Goal: Information Seeking & Learning: Learn about a topic

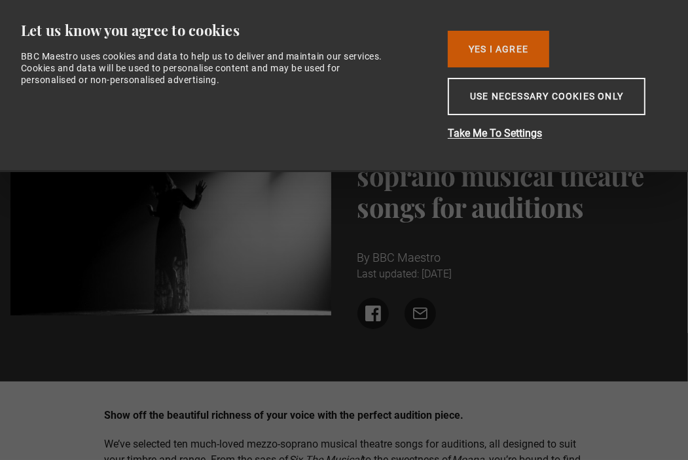
click at [487, 50] on button "Yes I Agree" at bounding box center [498, 49] width 101 height 37
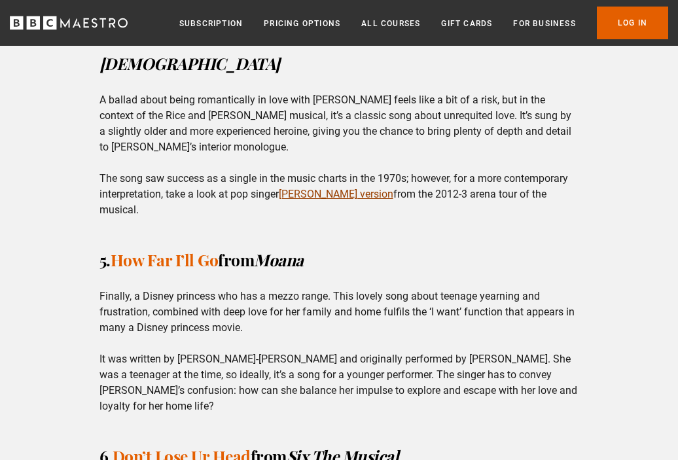
scroll to position [1833, 0]
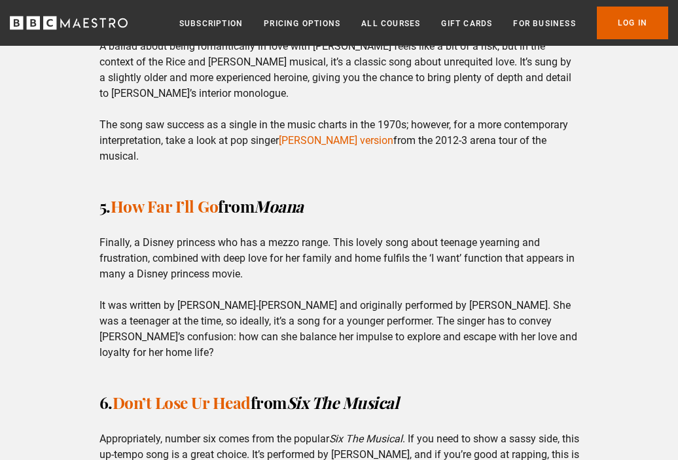
drag, startPoint x: 128, startPoint y: 160, endPoint x: 412, endPoint y: 190, distance: 285.8
click at [412, 235] on p "Finally, a Disney princess who has a mezzo range. This lovely song about teenag…" at bounding box center [340, 298] width 480 height 126
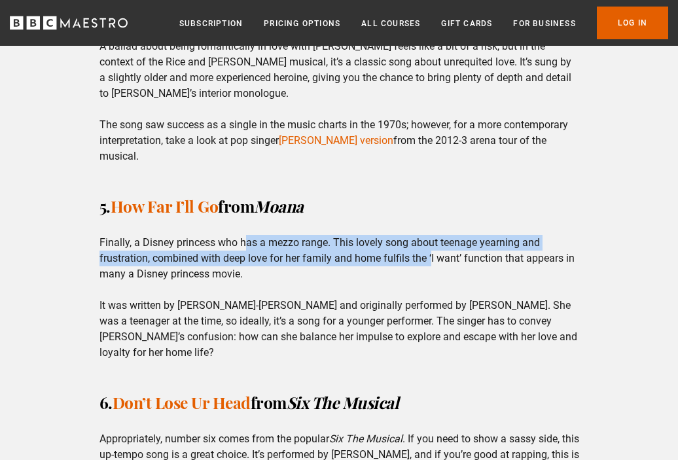
drag, startPoint x: 244, startPoint y: 166, endPoint x: 432, endPoint y: 179, distance: 189.0
click at [432, 235] on p "Finally, a Disney princess who has a mezzo range. This lovely song about teenag…" at bounding box center [340, 298] width 480 height 126
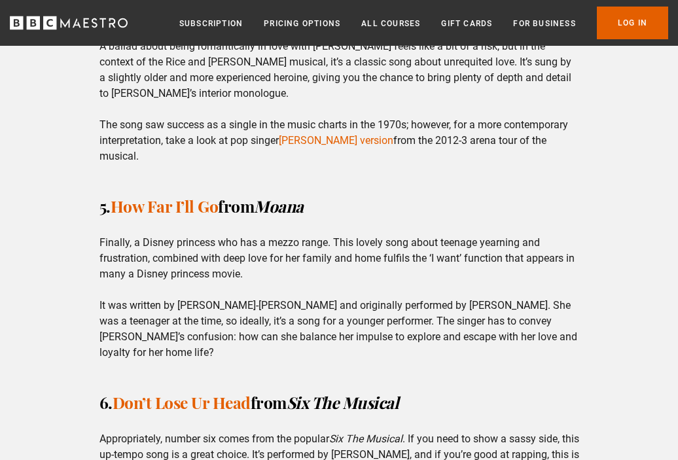
click at [160, 235] on p "Finally, a Disney princess who has a mezzo range. This lovely song about teenag…" at bounding box center [340, 298] width 480 height 126
drag, startPoint x: 196, startPoint y: 179, endPoint x: 395, endPoint y: 189, distance: 198.6
click at [393, 235] on p "Finally, a Disney princess who has a mezzo range. This lovely song about teenag…" at bounding box center [340, 298] width 480 height 126
click at [395, 235] on p "Finally, a Disney princess who has a mezzo range. This lovely song about teenag…" at bounding box center [340, 298] width 480 height 126
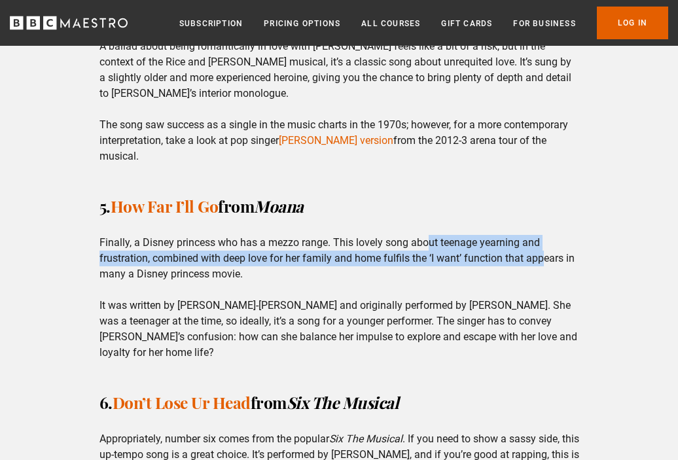
drag, startPoint x: 429, startPoint y: 170, endPoint x: 559, endPoint y: 175, distance: 129.8
click at [547, 235] on p "Finally, a Disney princess who has a mezzo range. This lovely song about teenag…" at bounding box center [340, 298] width 480 height 126
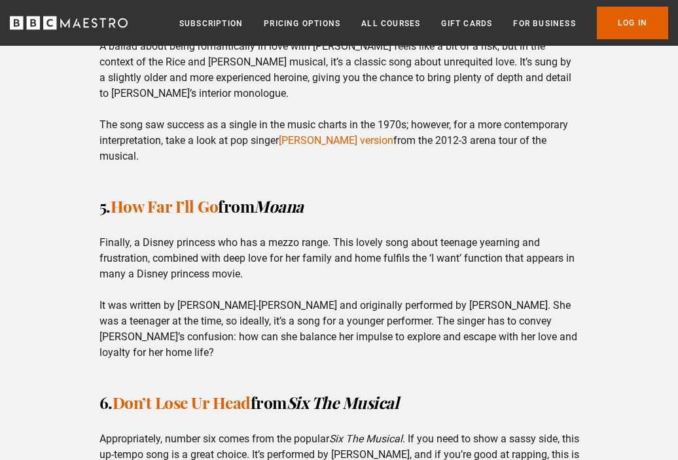
click at [575, 235] on p "Finally, a Disney princess who has a mezzo range. This lovely song about teenag…" at bounding box center [340, 298] width 480 height 126
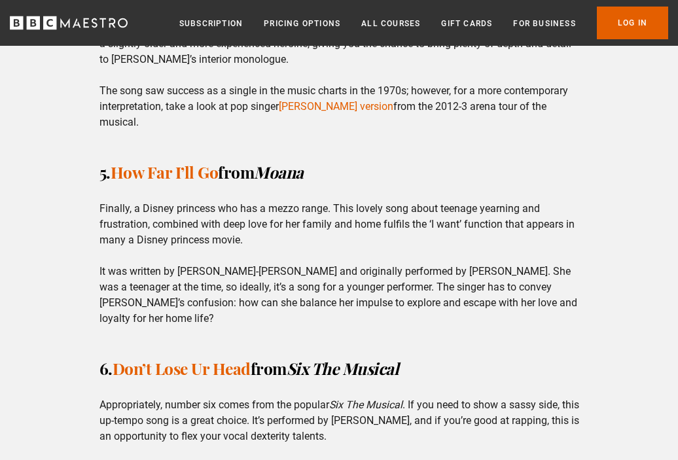
scroll to position [1898, 0]
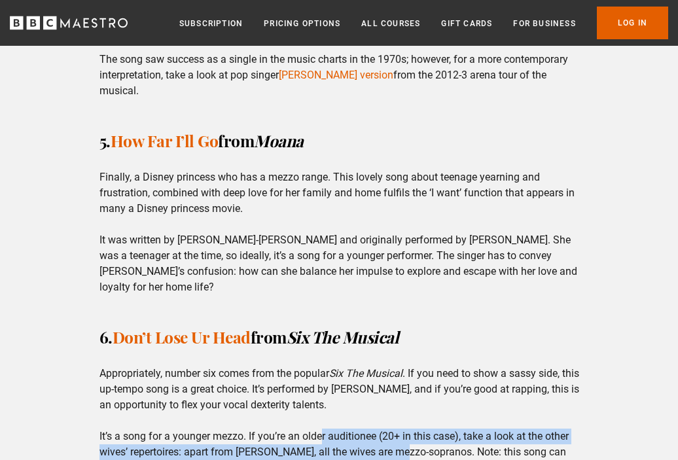
drag, startPoint x: 323, startPoint y: 338, endPoint x: 398, endPoint y: 350, distance: 75.7
click at [398, 366] on p "Appropriately, number six comes from the popular Six The Musical . If you need …" at bounding box center [340, 429] width 480 height 126
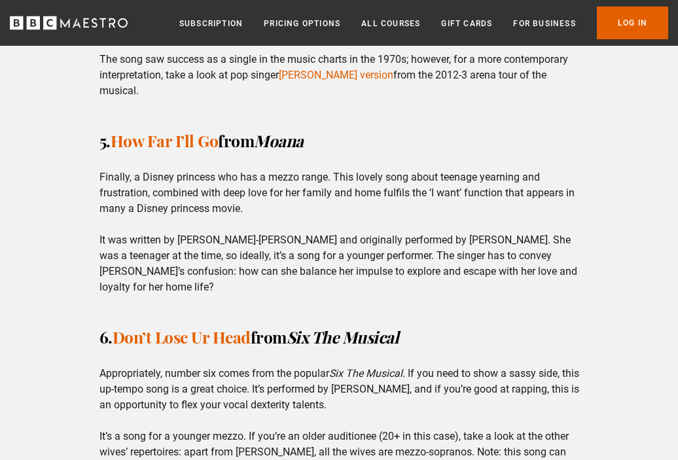
click at [408, 366] on p "Appropriately, number six comes from the popular Six The Musical . If you need …" at bounding box center [340, 429] width 480 height 126
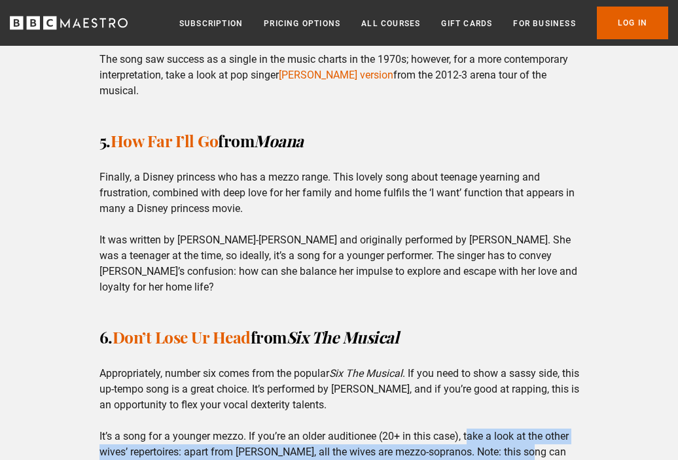
drag, startPoint x: 470, startPoint y: 344, endPoint x: 530, endPoint y: 361, distance: 61.8
click at [530, 366] on p "Appropriately, number six comes from the popular Six The Musical . If you need …" at bounding box center [340, 429] width 480 height 126
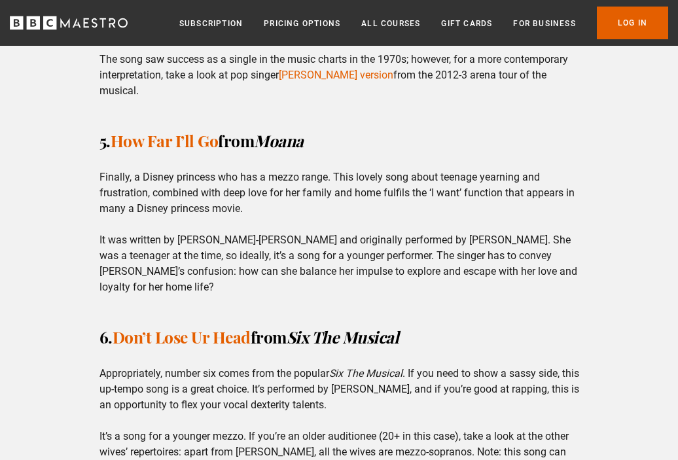
click at [534, 376] on p "Appropriately, number six comes from the popular Six The Musical . If you need …" at bounding box center [340, 429] width 480 height 126
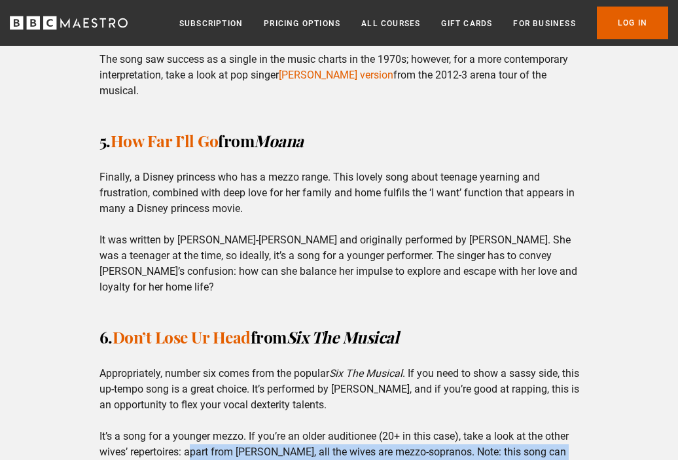
drag, startPoint x: 194, startPoint y: 360, endPoint x: 327, endPoint y: 376, distance: 133.9
click at [324, 375] on p "Appropriately, number six comes from the popular Six The Musical . If you need …" at bounding box center [340, 429] width 480 height 126
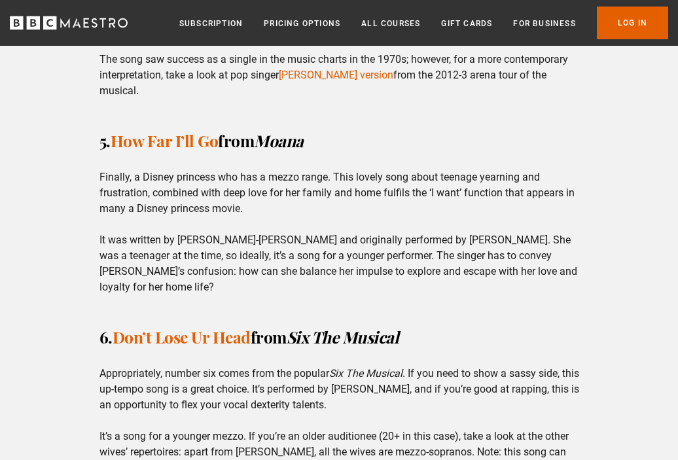
click at [327, 376] on p "Appropriately, number six comes from the popular Six The Musical . If you need …" at bounding box center [340, 429] width 480 height 126
drag, startPoint x: 407, startPoint y: 361, endPoint x: 470, endPoint y: 365, distance: 63.6
click at [469, 366] on p "Appropriately, number six comes from the popular Six The Musical . If you need …" at bounding box center [340, 429] width 480 height 126
click at [470, 366] on p "Appropriately, number six comes from the popular Six The Musical . If you need …" at bounding box center [340, 429] width 480 height 126
drag, startPoint x: 132, startPoint y: 371, endPoint x: 229, endPoint y: 381, distance: 97.5
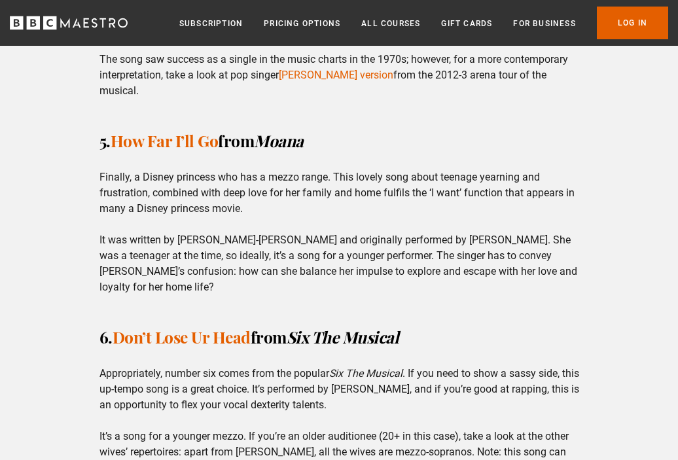
click at [228, 381] on p "Appropriately, number six comes from the popular Six The Musical . If you need …" at bounding box center [340, 429] width 480 height 126
click at [229, 381] on p "Appropriately, number six comes from the popular Six The Musical . If you need …" at bounding box center [340, 429] width 480 height 126
drag, startPoint x: 266, startPoint y: 374, endPoint x: 359, endPoint y: 379, distance: 92.5
click at [359, 379] on p "Appropriately, number six comes from the popular Six The Musical . If you need …" at bounding box center [340, 429] width 480 height 126
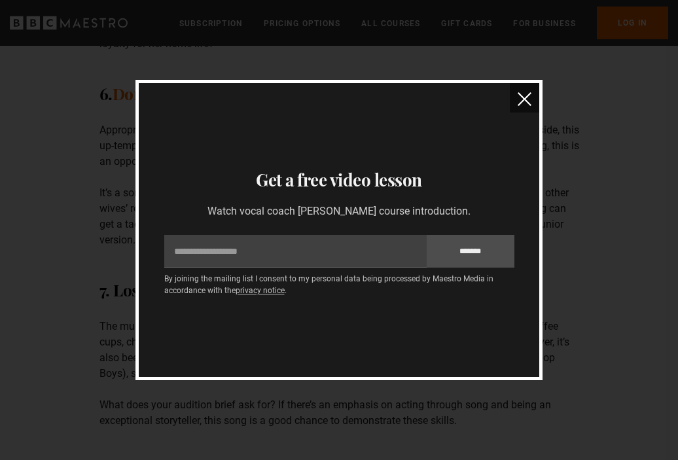
scroll to position [2029, 0]
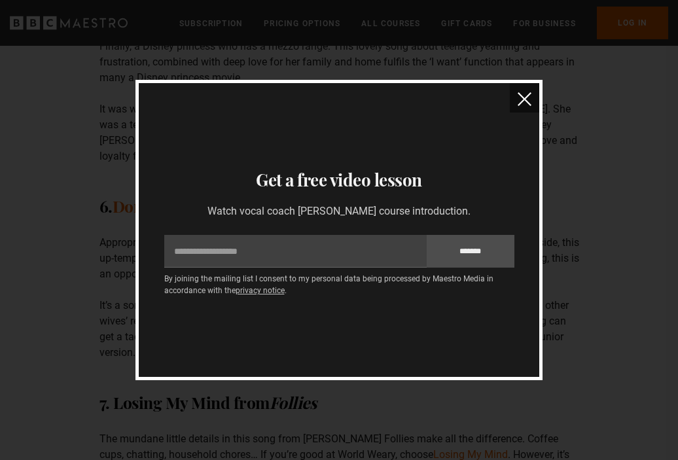
click at [539, 96] on div "Thanks for signing up to receive your free lessons Check your inbox - they’re o…" at bounding box center [339, 230] width 407 height 300
click at [530, 99] on img "close" at bounding box center [525, 99] width 14 height 14
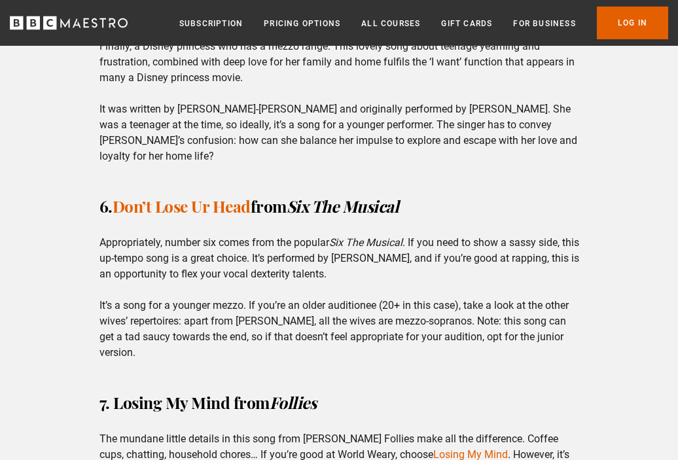
scroll to position [1964, 0]
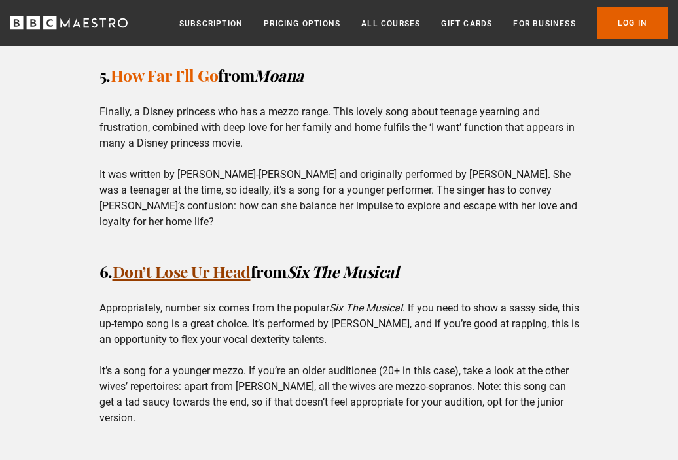
click at [196, 261] on link "Don’t Lose Ur Head" at bounding box center [182, 272] width 138 height 22
